Goal: Information Seeking & Learning: Learn about a topic

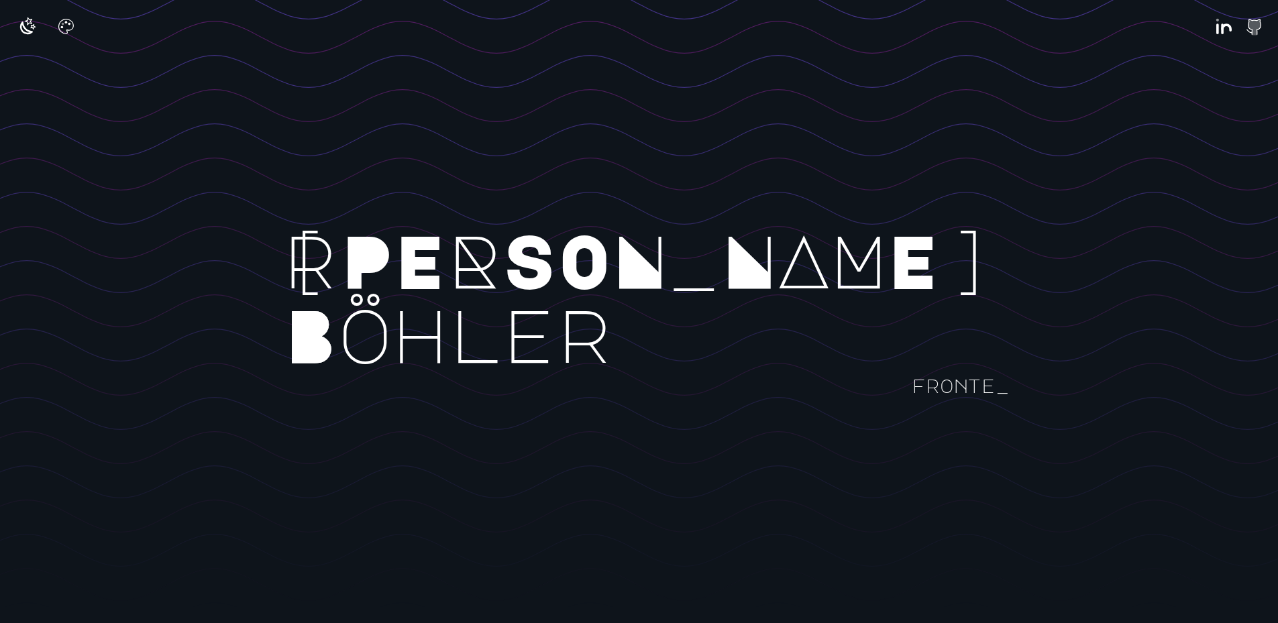
drag, startPoint x: 512, startPoint y: 260, endPoint x: 699, endPoint y: 311, distance: 193.8
click at [680, 314] on rect at bounding box center [834, 332] width 1668 height 623
click at [699, 311] on rect at bounding box center [834, 332] width 1668 height 623
drag, startPoint x: 732, startPoint y: 385, endPoint x: 623, endPoint y: 369, distance: 109.9
click at [624, 370] on rect at bounding box center [834, 332] width 1668 height 623
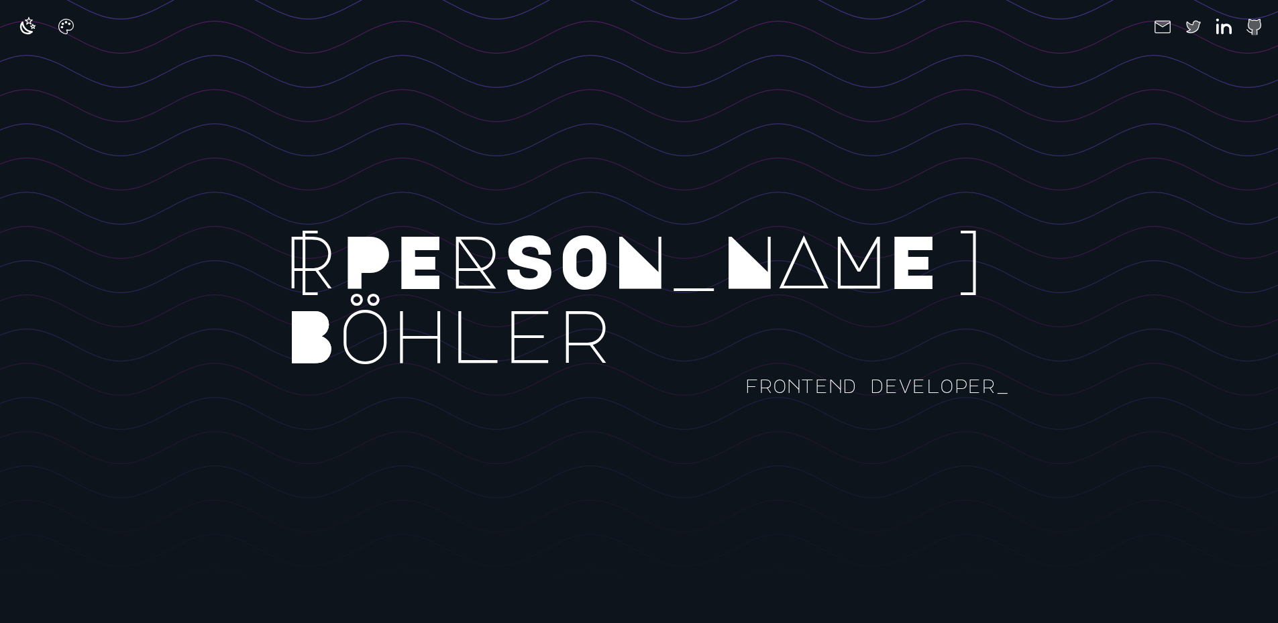
drag, startPoint x: 884, startPoint y: 339, endPoint x: 311, endPoint y: 294, distance: 574.6
click at [325, 297] on rect at bounding box center [834, 332] width 1668 height 623
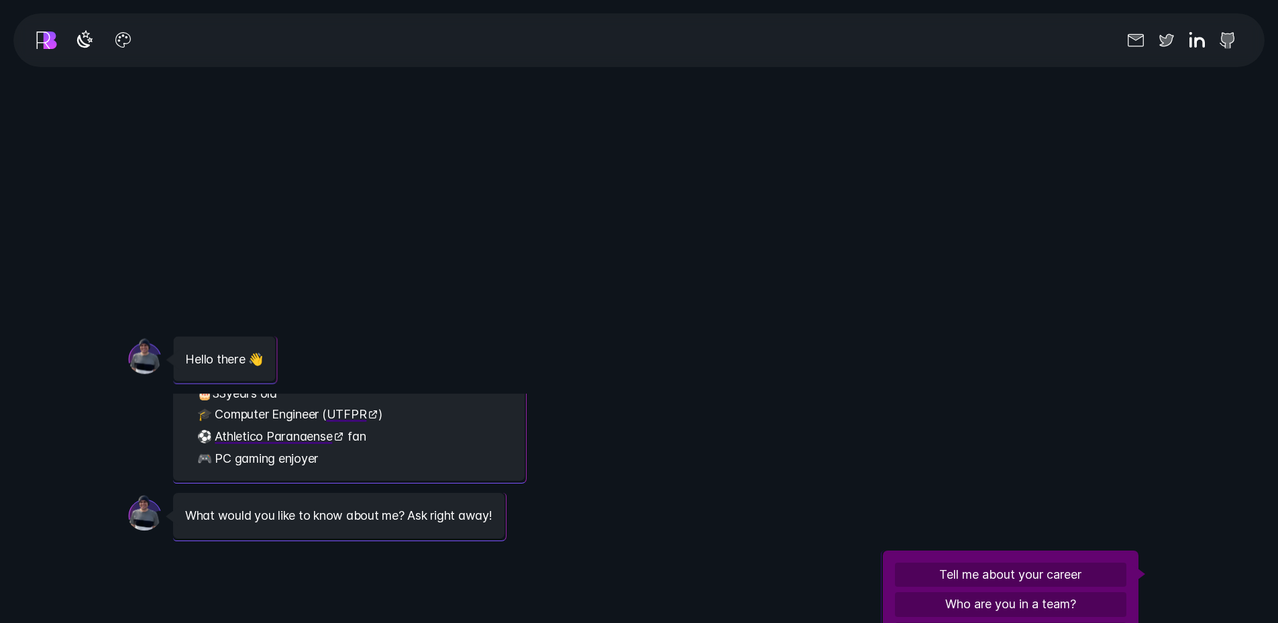
scroll to position [81, 0]
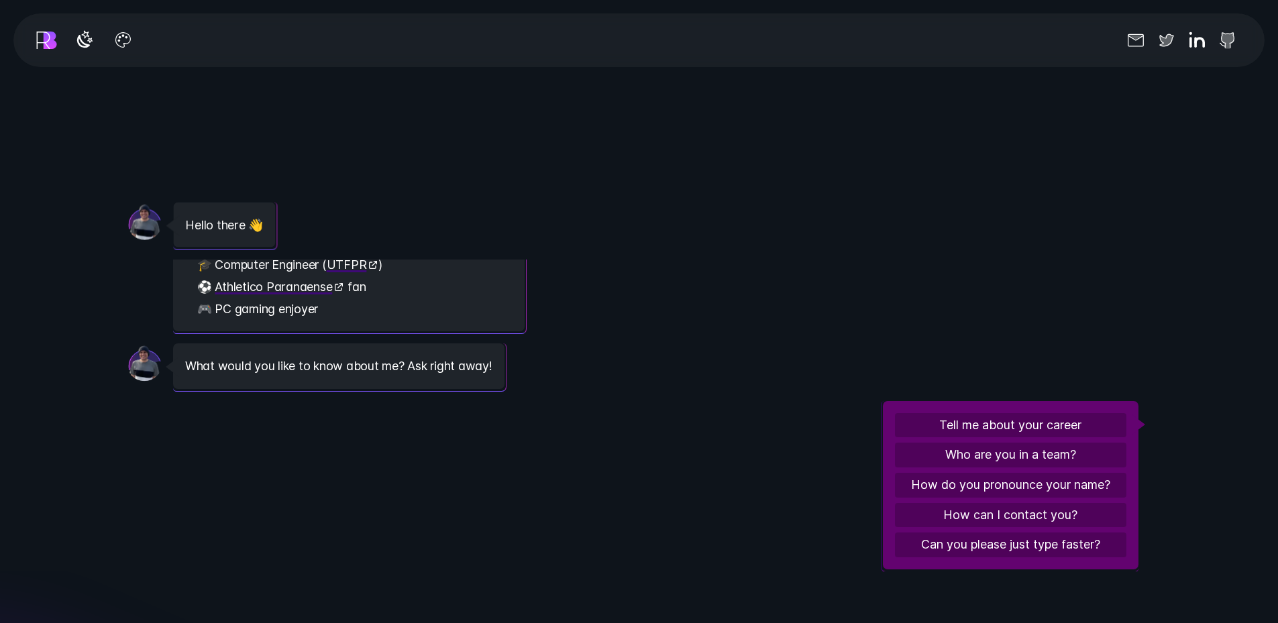
scroll to position [81, 0]
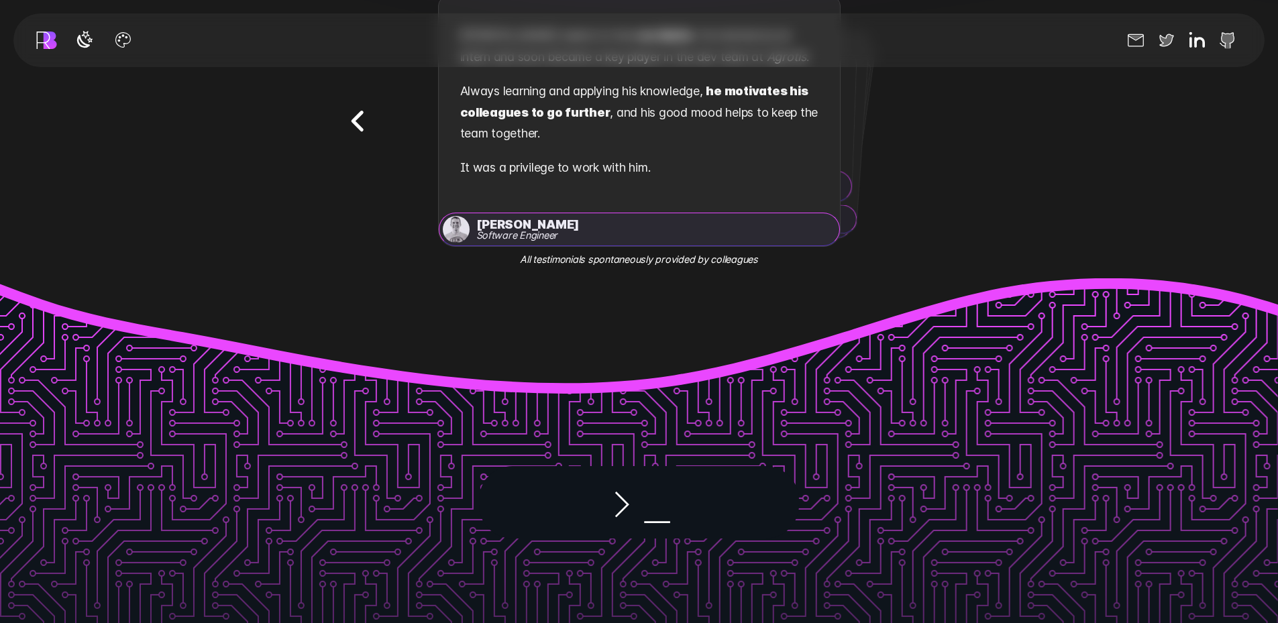
scroll to position [2683, 0]
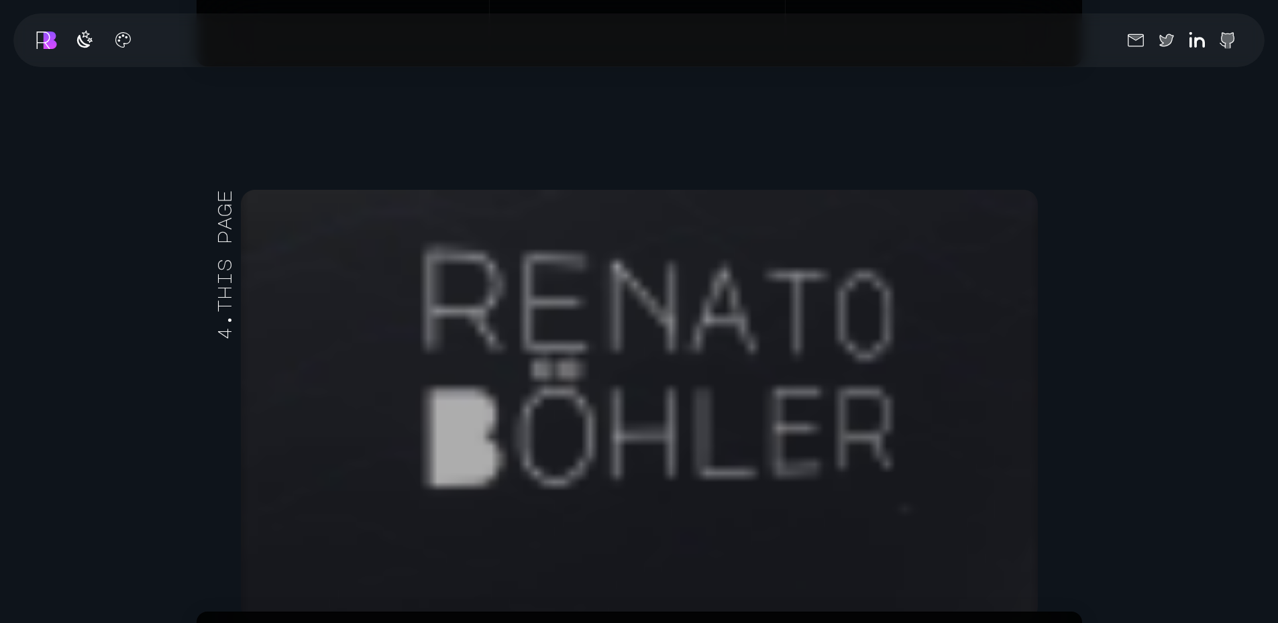
scroll to position [8410, 0]
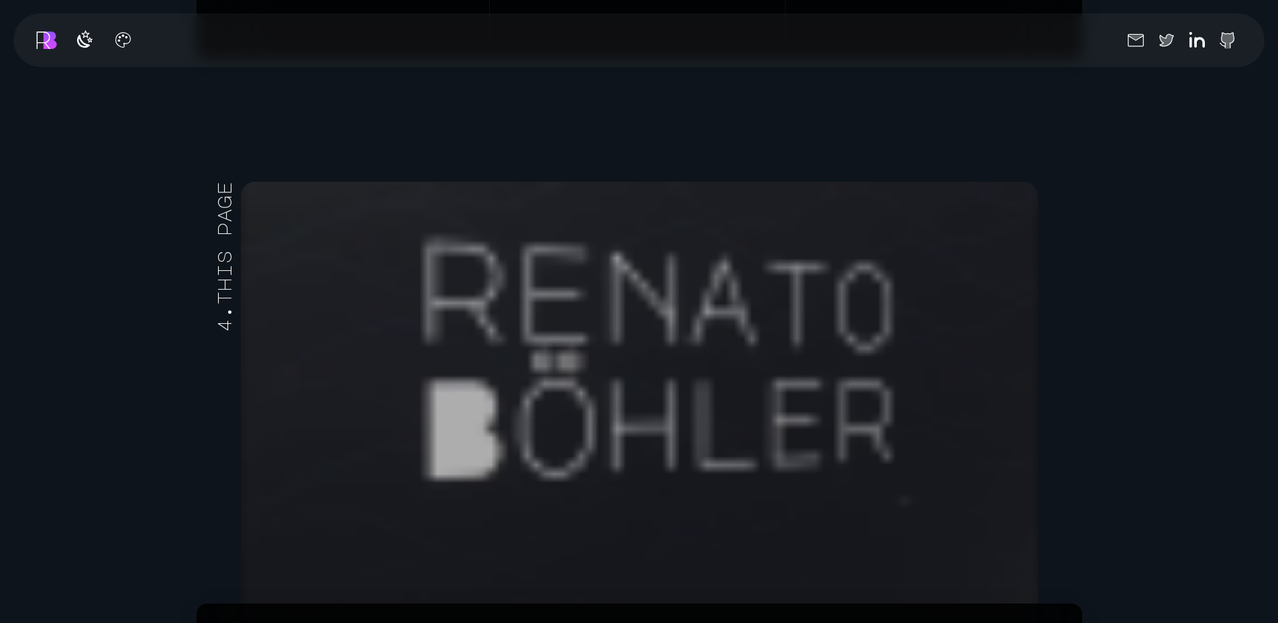
drag, startPoint x: 952, startPoint y: 369, endPoint x: 861, endPoint y: 364, distance: 91.4
click at [861, 364] on video at bounding box center [639, 397] width 810 height 432
drag, startPoint x: 860, startPoint y: 361, endPoint x: 788, endPoint y: 352, distance: 72.4
click at [788, 352] on video at bounding box center [639, 397] width 810 height 432
click at [131, 43] on icon "button" at bounding box center [122, 36] width 21 height 21
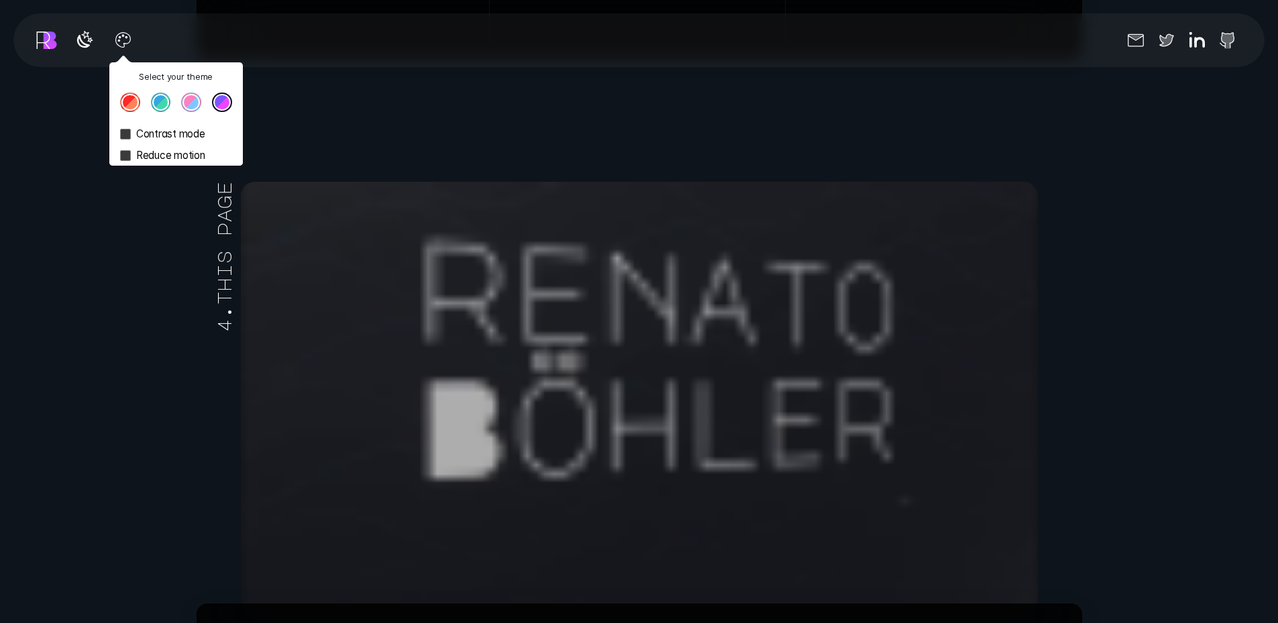
click at [160, 103] on button "Theme color select popover" at bounding box center [161, 103] width 20 height 20
click at [123, 103] on button "Theme color select popover" at bounding box center [130, 103] width 20 height 20
click at [195, 99] on button "Theme color select popover" at bounding box center [191, 103] width 20 height 20
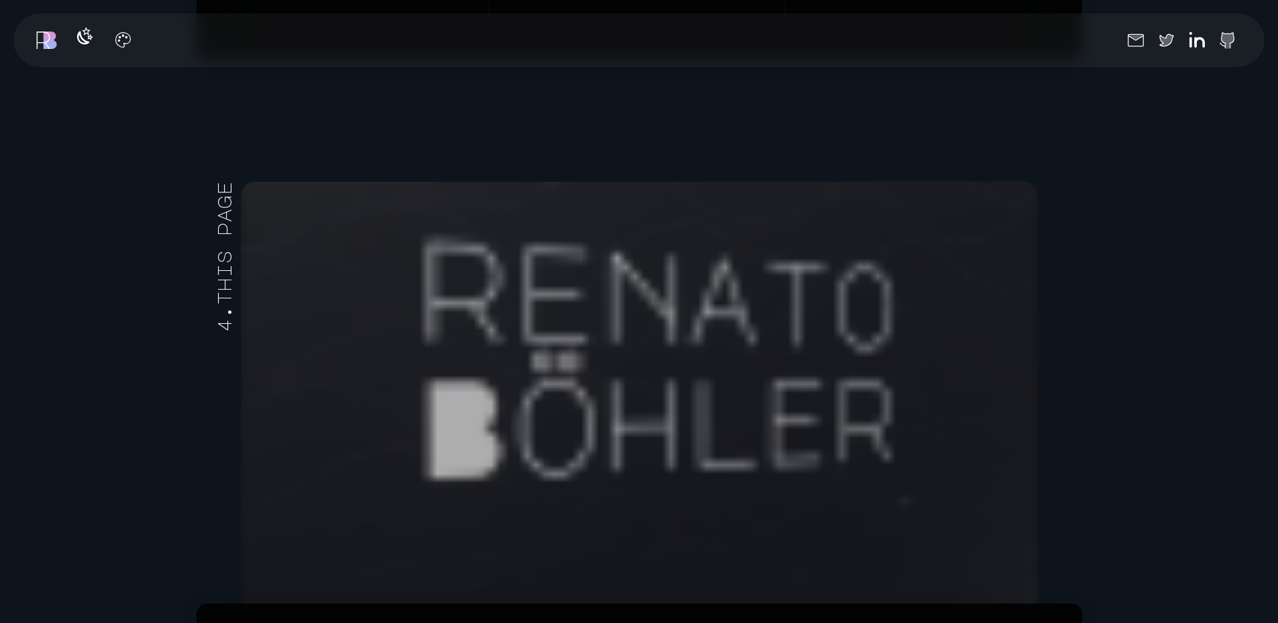
click at [87, 40] on icon "button" at bounding box center [84, 36] width 21 height 21
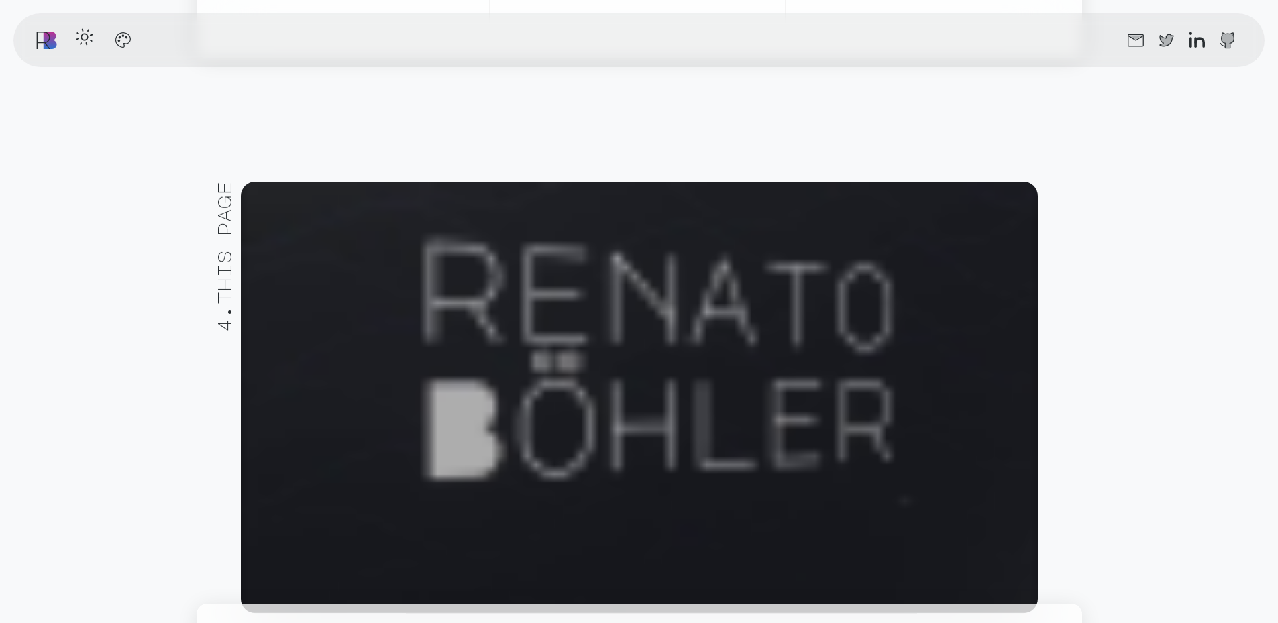
click at [88, 39] on icon "button" at bounding box center [84, 36] width 21 height 21
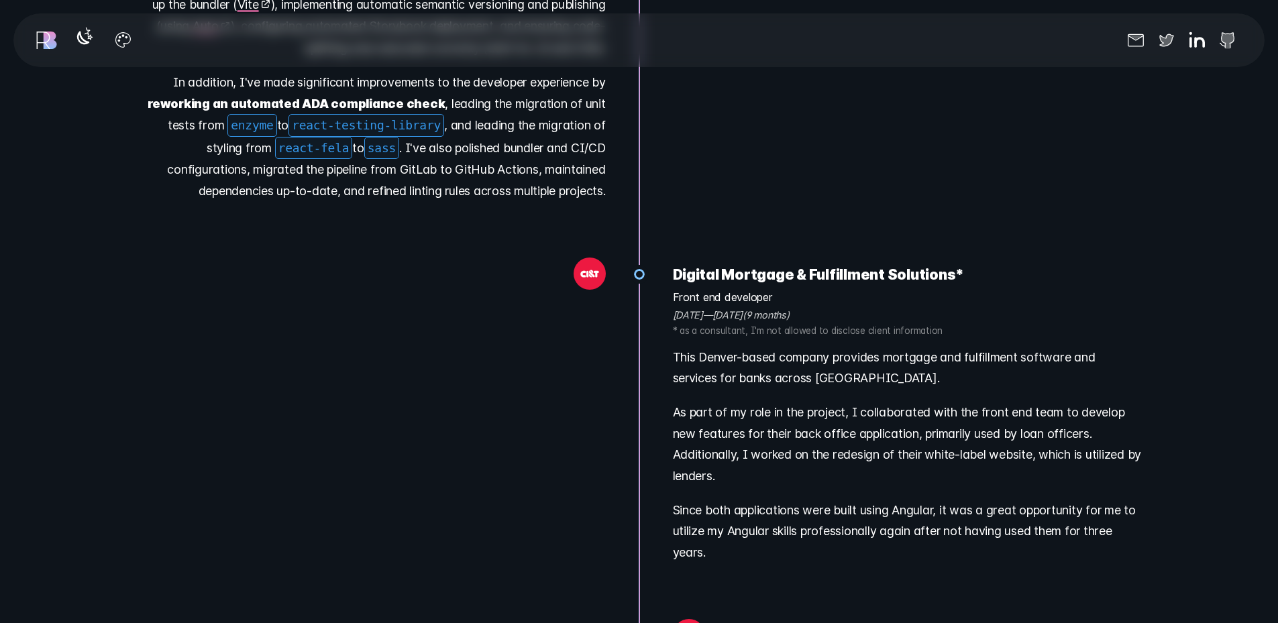
scroll to position [10557, 0]
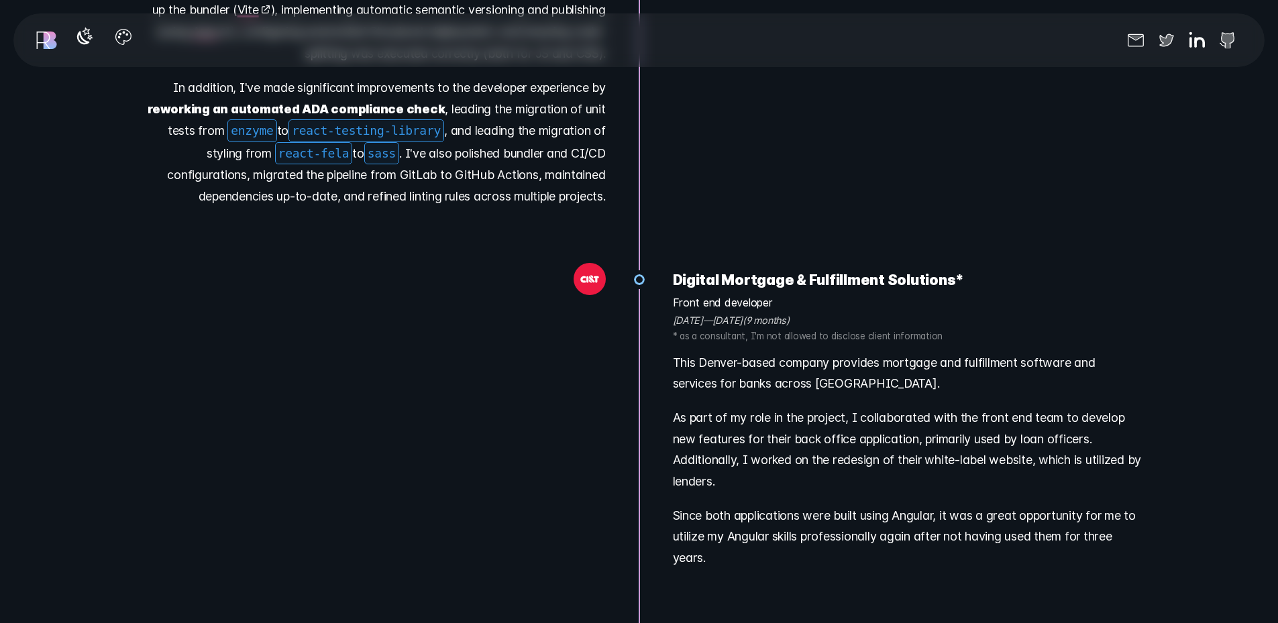
click at [115, 40] on icon "button" at bounding box center [122, 36] width 21 height 21
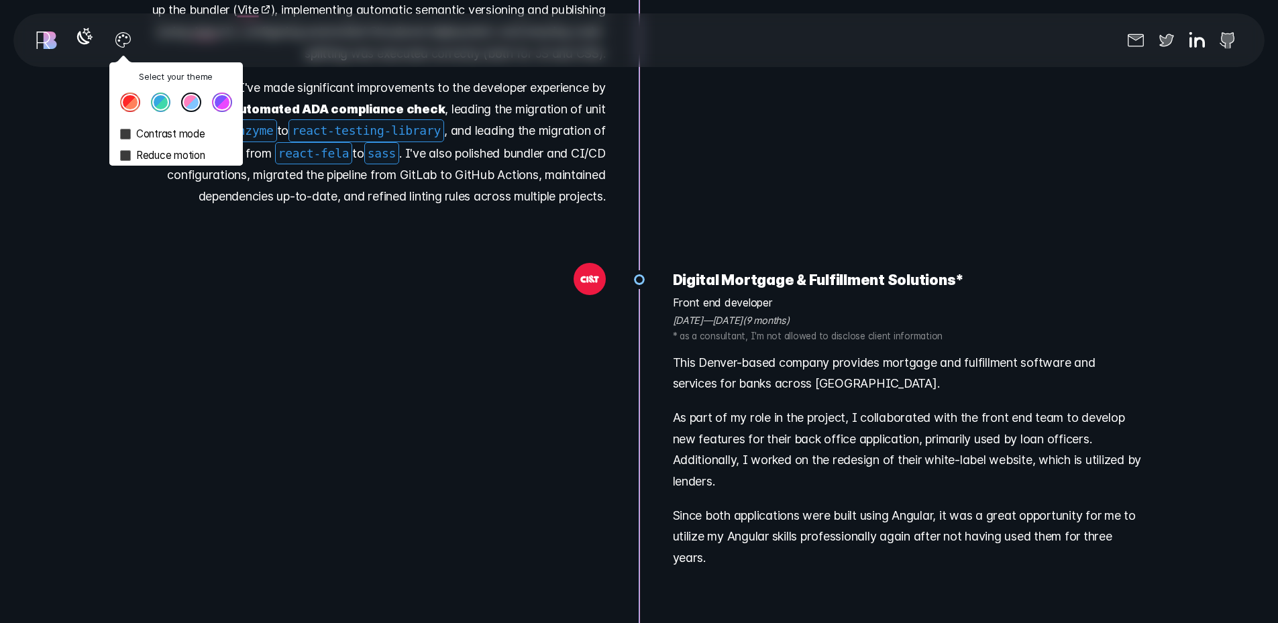
click at [162, 101] on button "Theme color select popover" at bounding box center [161, 103] width 20 height 20
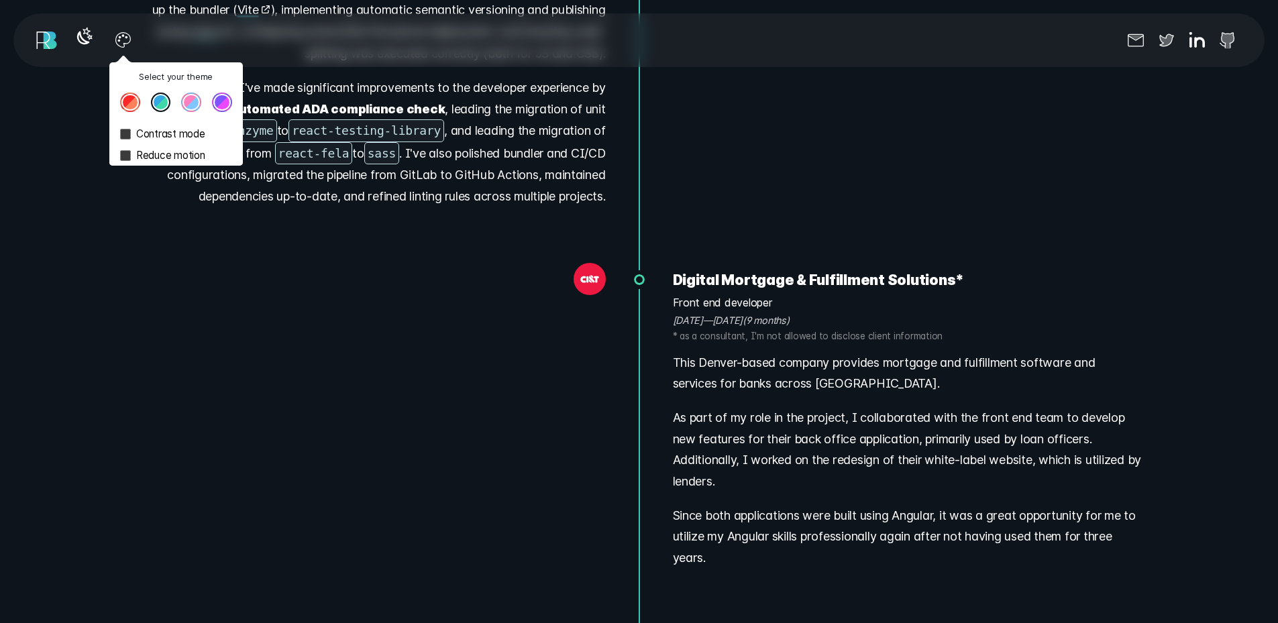
click at [227, 104] on button "Theme color select popover" at bounding box center [222, 103] width 20 height 20
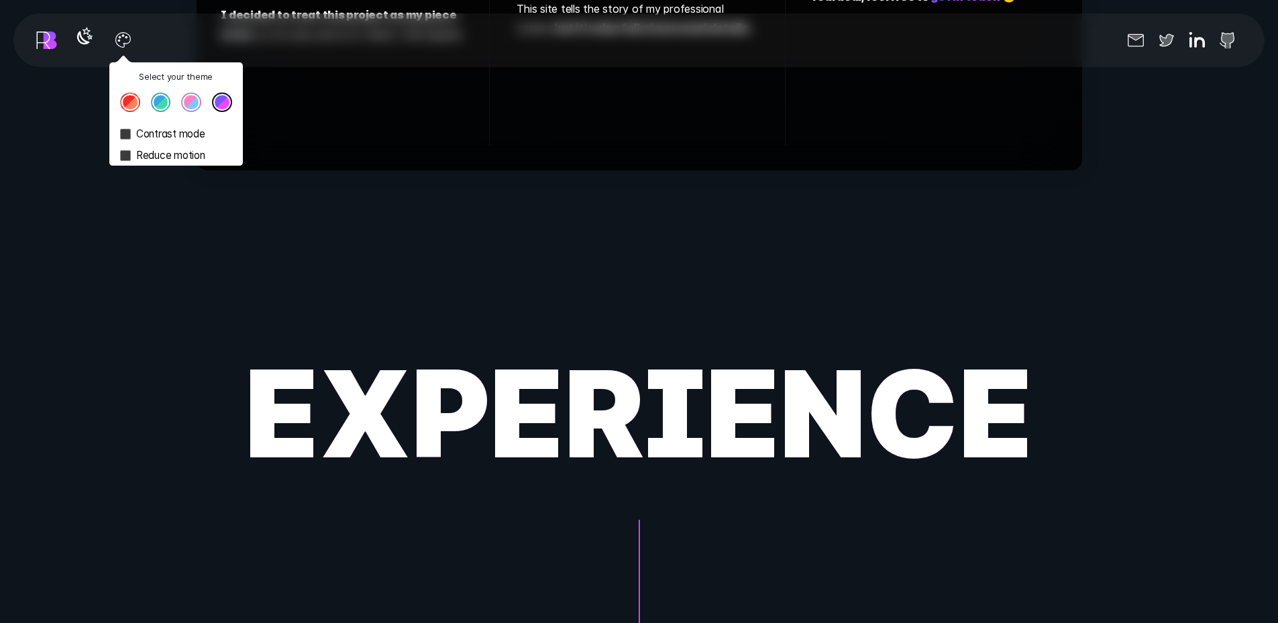
scroll to position [9349, 0]
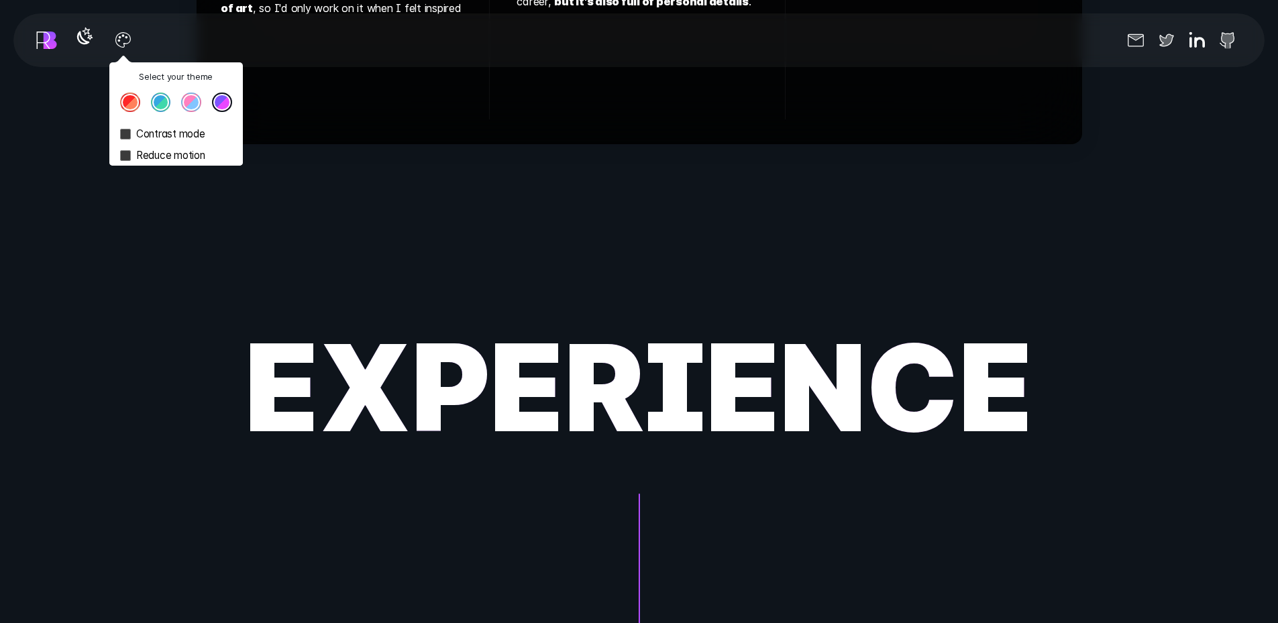
click at [166, 101] on button "Theme color select popover" at bounding box center [161, 103] width 20 height 20
click at [134, 106] on button "Theme color select popover" at bounding box center [130, 103] width 20 height 20
click at [164, 102] on button "Theme color select popover" at bounding box center [161, 103] width 20 height 20
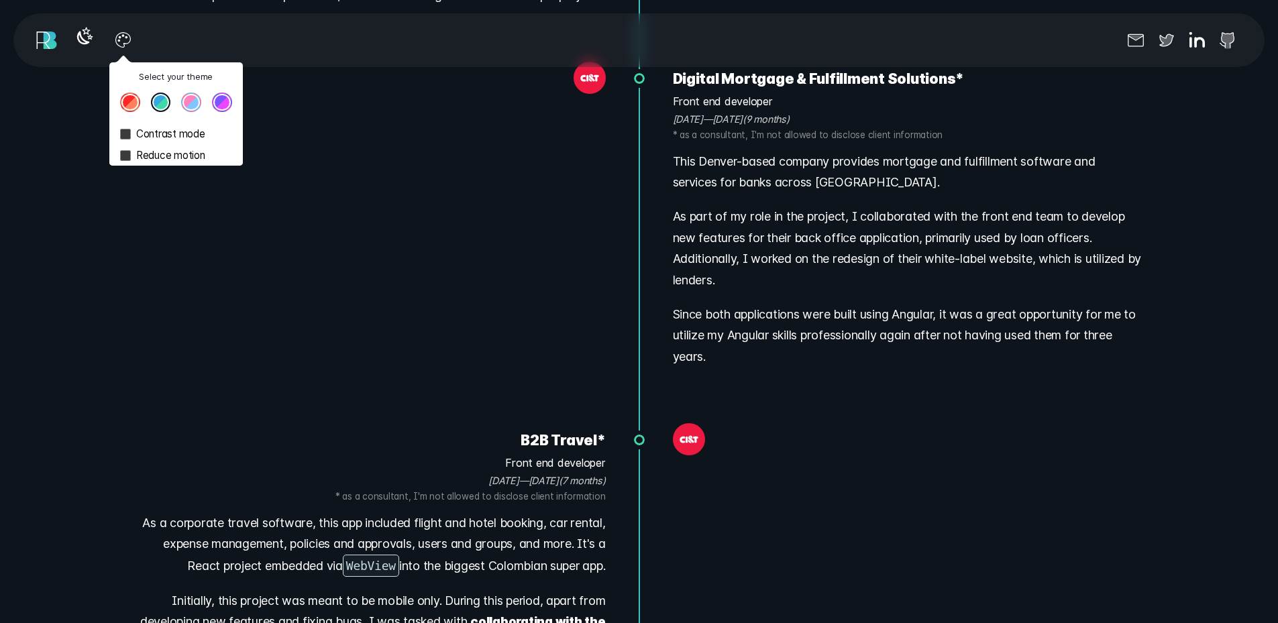
click at [861, 127] on span "* as a consultant, I'm not allowed to disclose client information" at bounding box center [908, 135] width 470 height 16
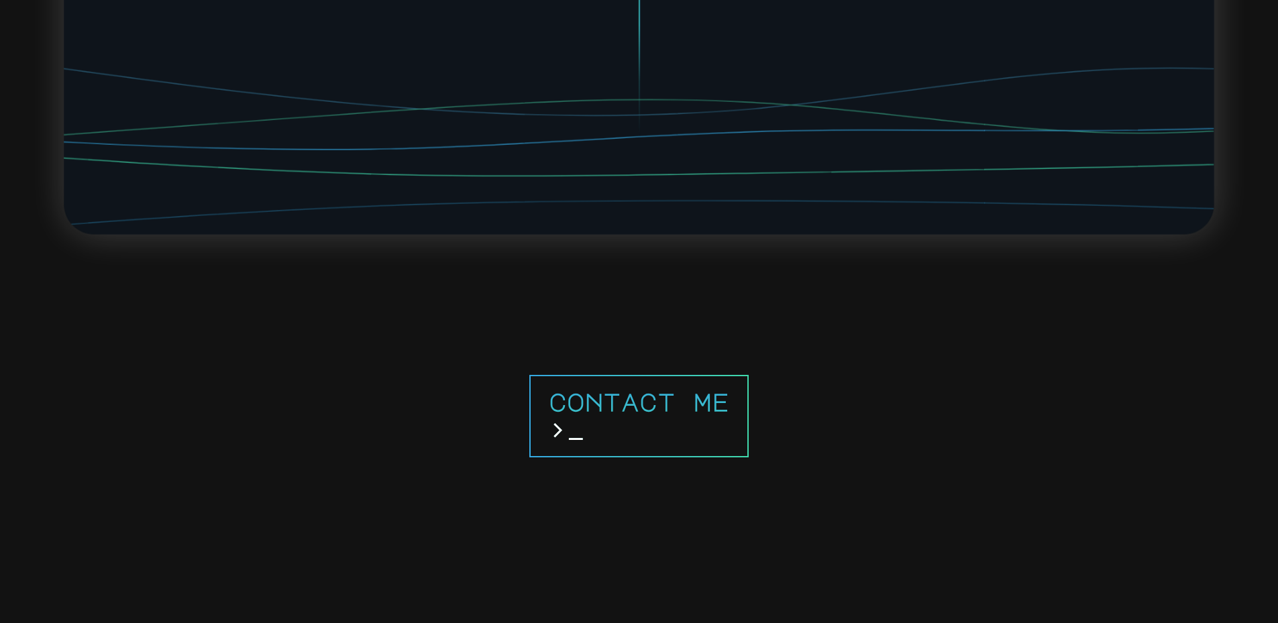
scroll to position [12522, 0]
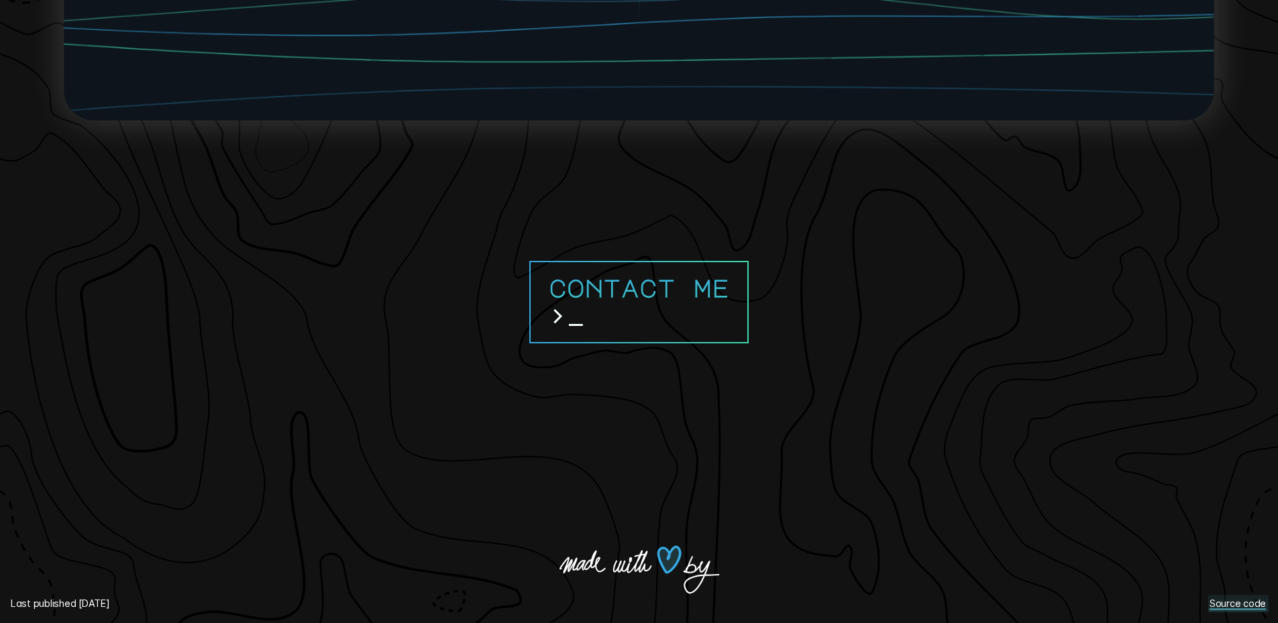
click at [1243, 605] on link "Source code" at bounding box center [1238, 604] width 60 height 18
